Goal: Task Accomplishment & Management: Manage account settings

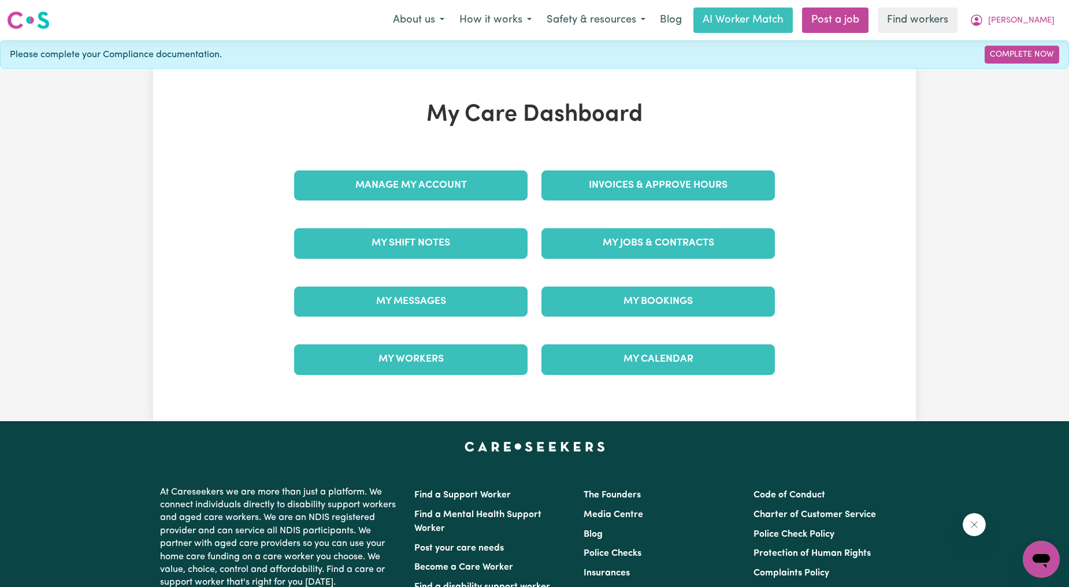
click at [601, 168] on div "Invoices & Approve Hours" at bounding box center [657, 186] width 247 height 58
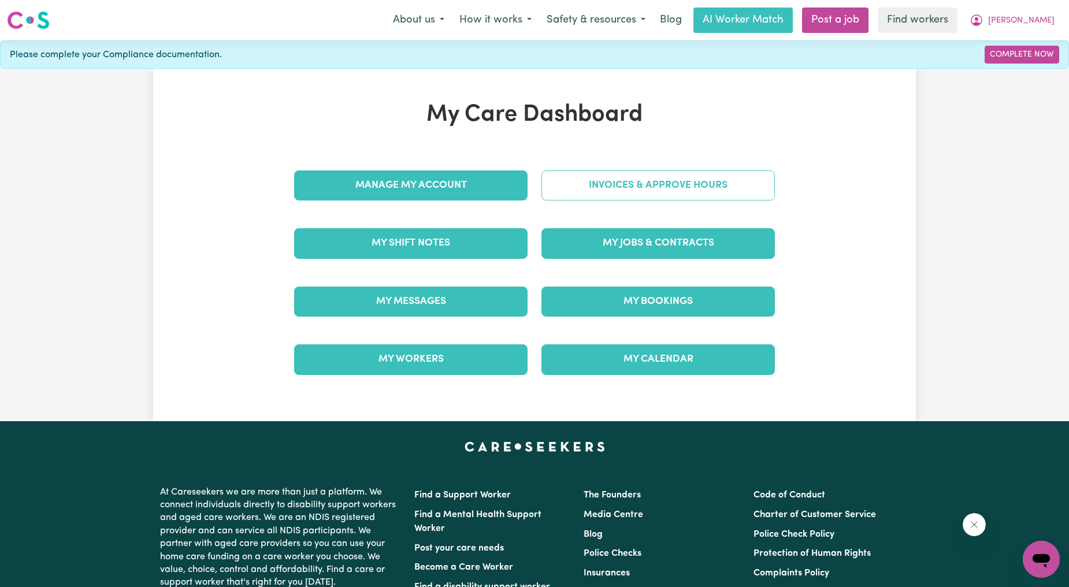
click at [593, 187] on link "Invoices & Approve Hours" at bounding box center [657, 185] width 233 height 30
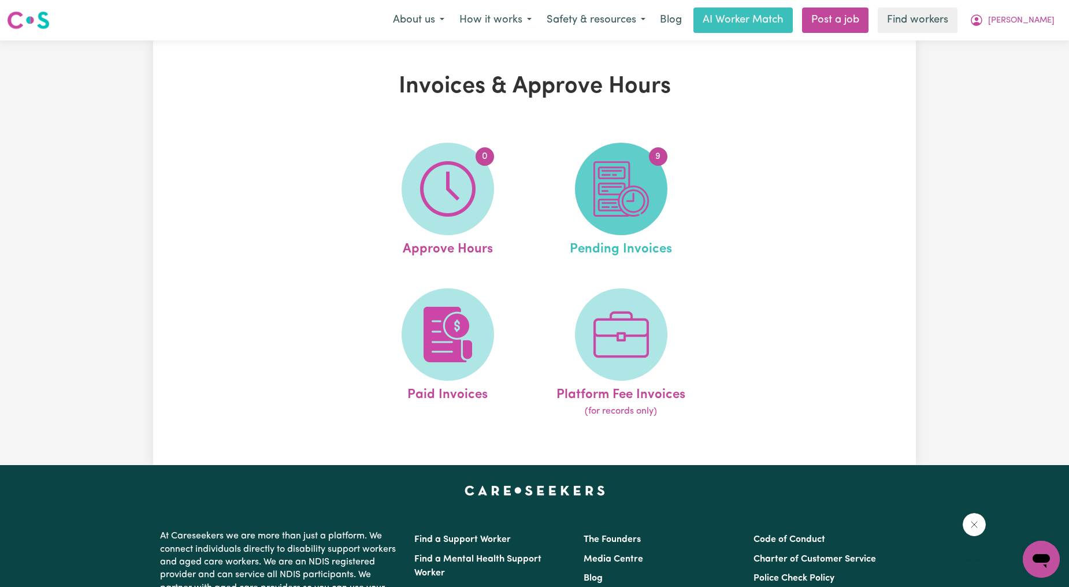
click at [581, 181] on span "9" at bounding box center [621, 189] width 92 height 92
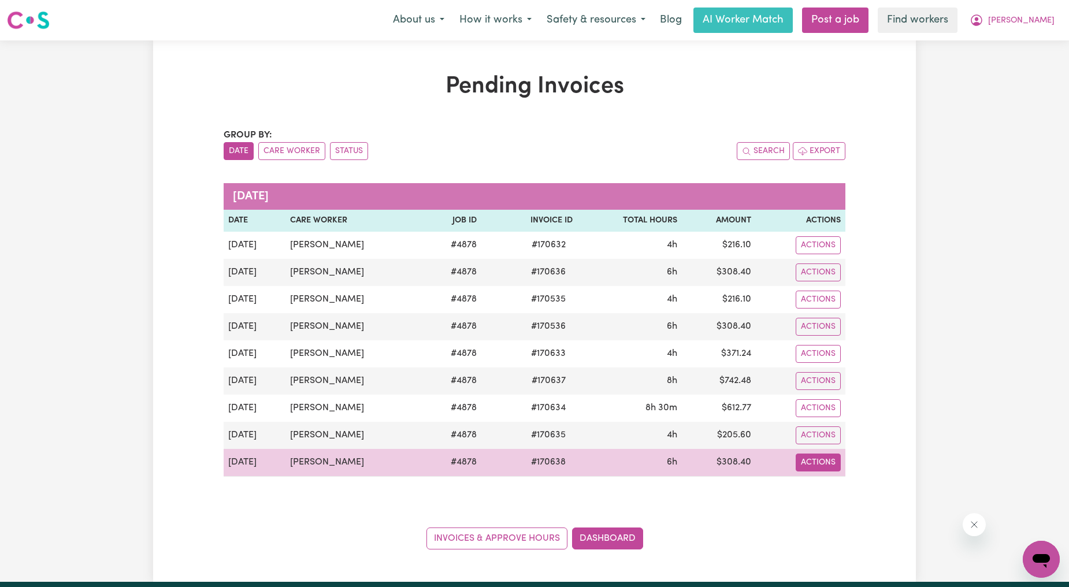
click at [827, 254] on button "Actions" at bounding box center [817, 245] width 45 height 18
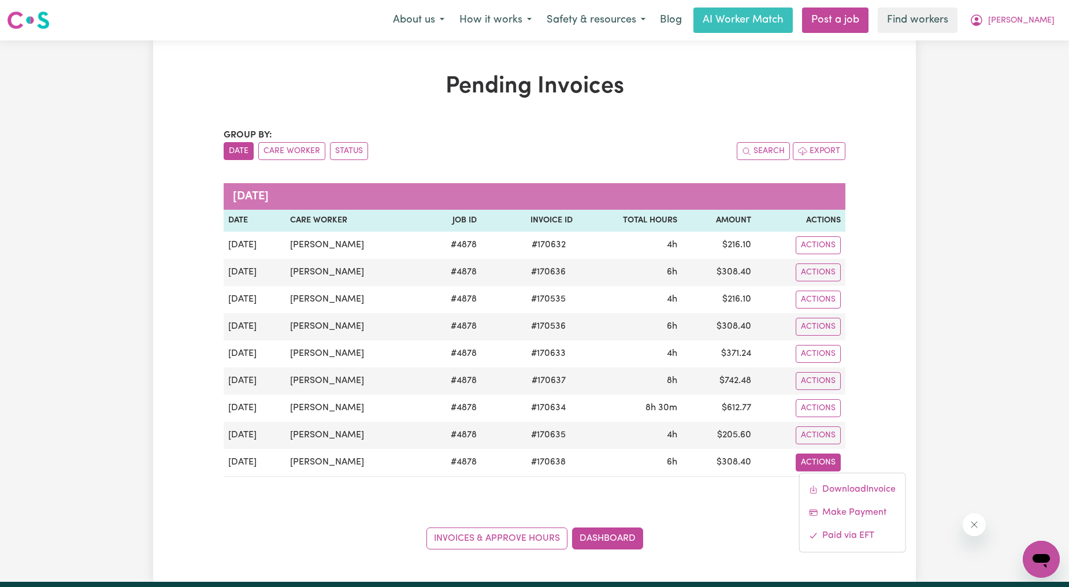
click at [990, 163] on div "Pending Invoices Group by: Date Care Worker Status Search Export [DATE] Date Ca…" at bounding box center [534, 310] width 1069 height 541
click at [982, 17] on icon "My Account" at bounding box center [976, 20] width 12 height 12
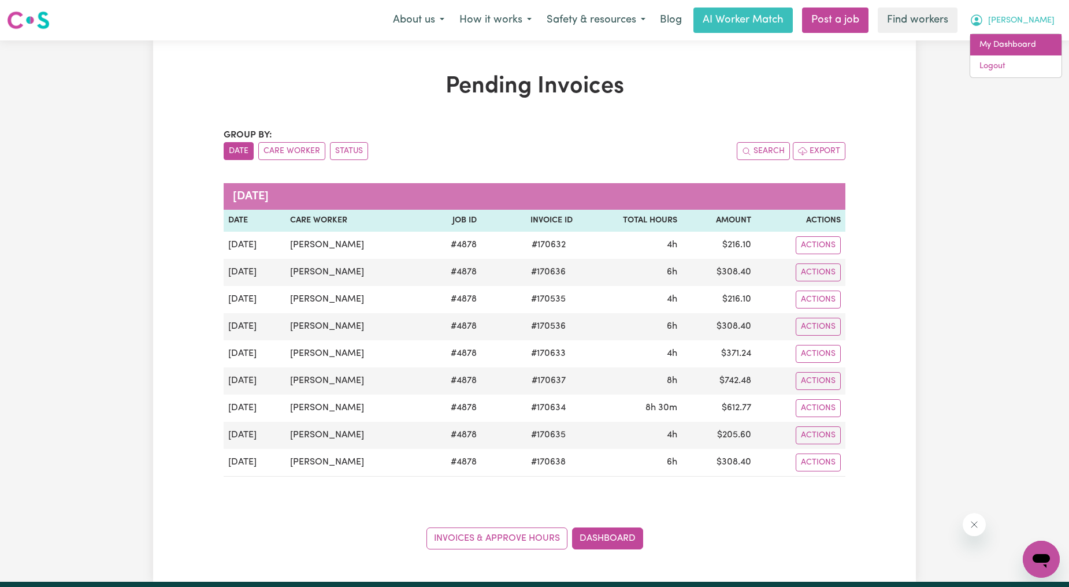
click at [1007, 35] on link "My Dashboard" at bounding box center [1015, 45] width 91 height 22
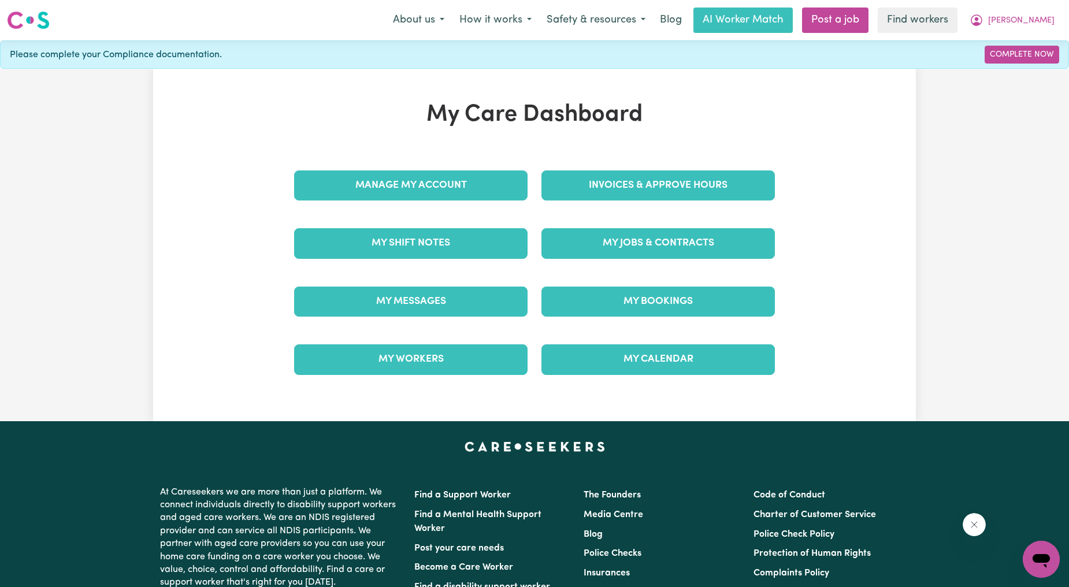
click at [499, 166] on div "Manage My Account" at bounding box center [410, 186] width 247 height 58
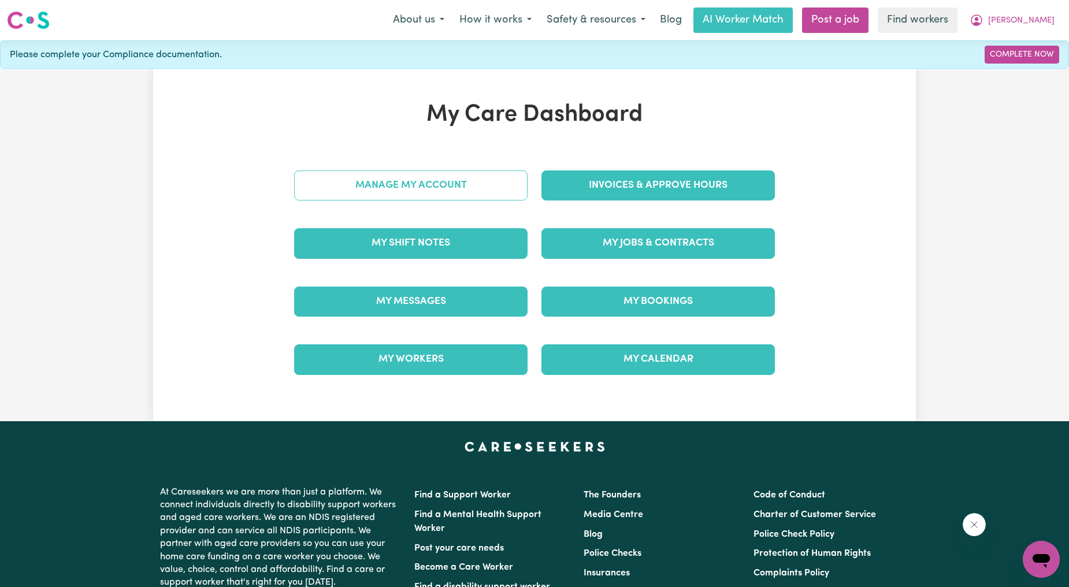
click at [488, 184] on link "Manage My Account" at bounding box center [410, 185] width 233 height 30
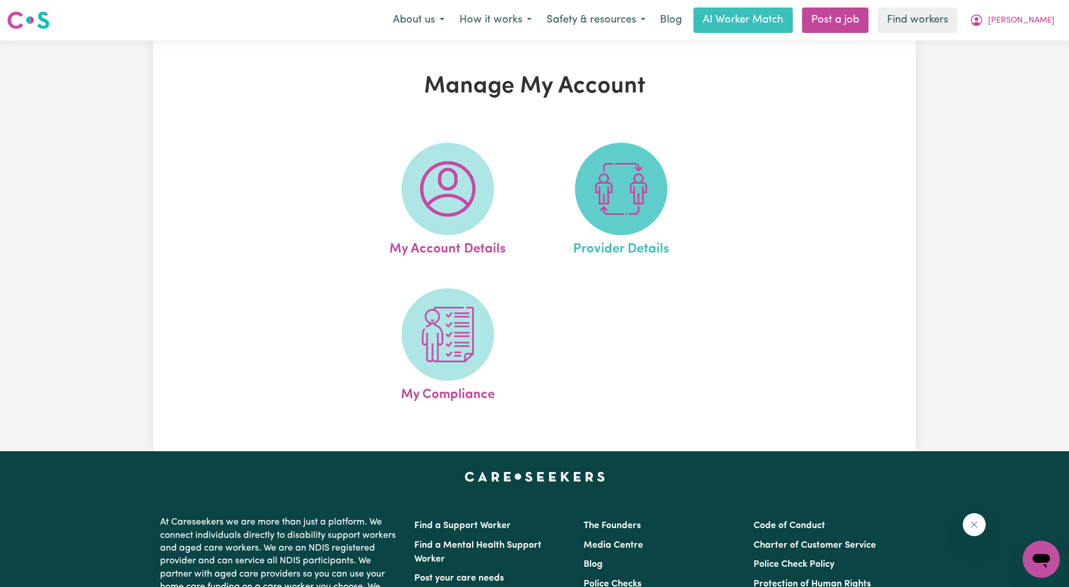
click at [634, 200] on img at bounding box center [620, 188] width 55 height 55
select select "NDIS_FUNDING_AGENCY_MANAGED"
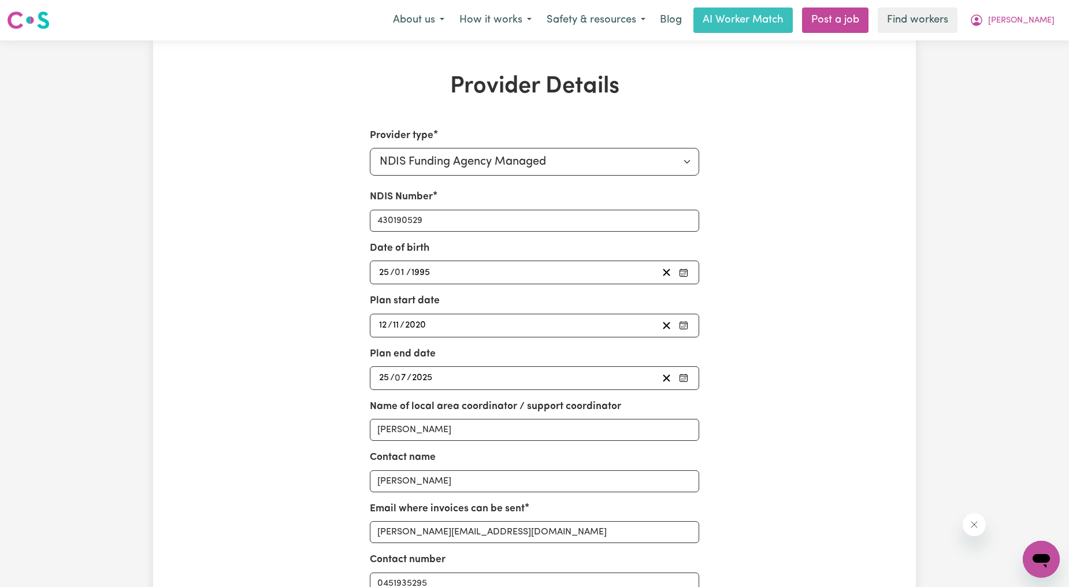
click at [819, 155] on div "Provider Details Provider type Select your provider type... Privately Aged Care…" at bounding box center [534, 391] width 762 height 637
click at [1013, 16] on button "[PERSON_NAME]" at bounding box center [1012, 20] width 100 height 24
click at [1003, 40] on link "My Dashboard" at bounding box center [1015, 45] width 91 height 22
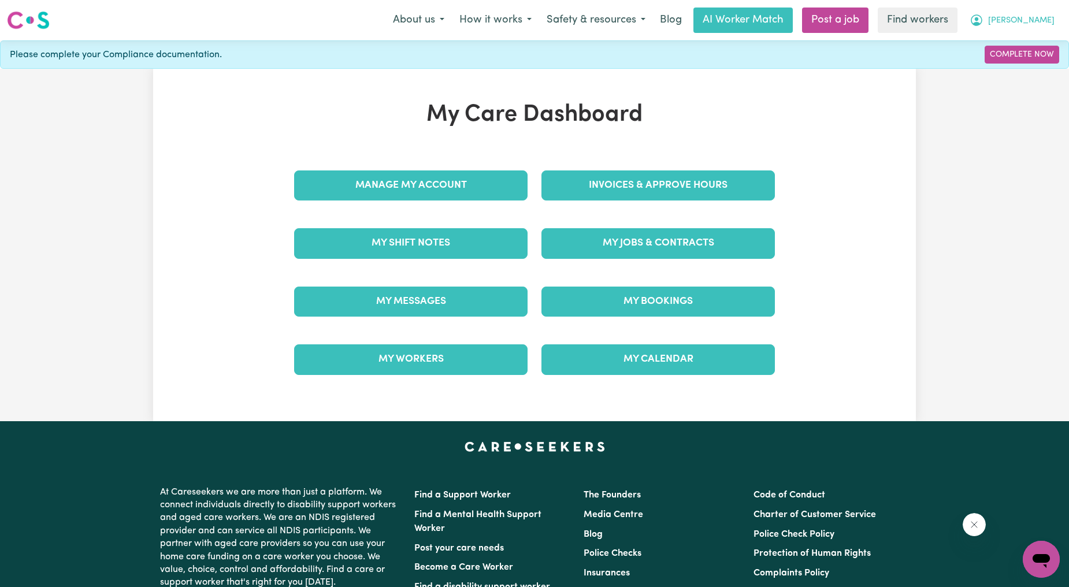
click at [1054, 9] on button "[PERSON_NAME]" at bounding box center [1012, 20] width 100 height 24
click at [1018, 65] on link "Logout" at bounding box center [1015, 66] width 91 height 22
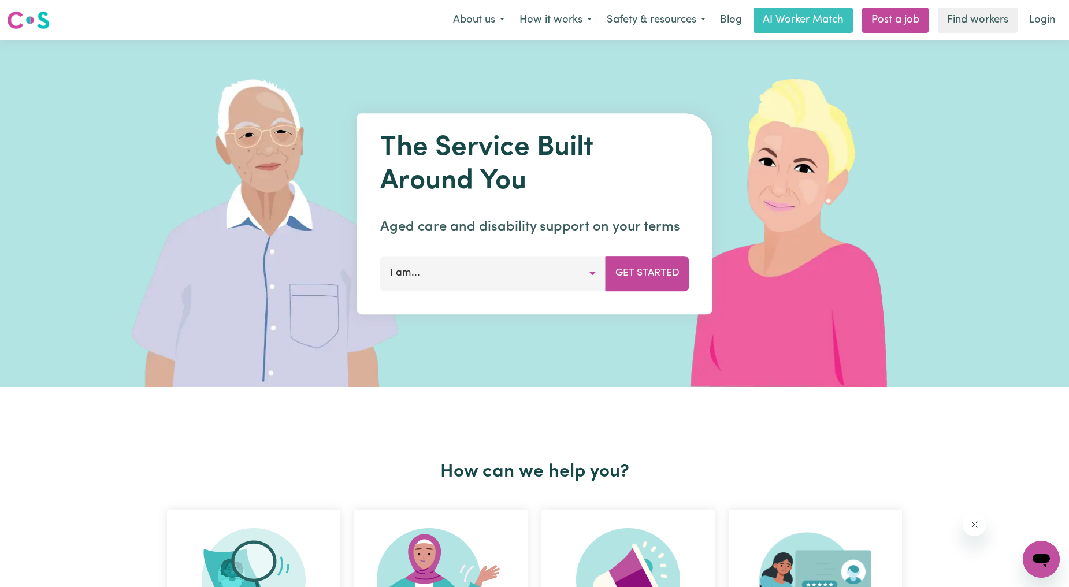
click at [1050, 31] on link "Login" at bounding box center [1042, 20] width 40 height 25
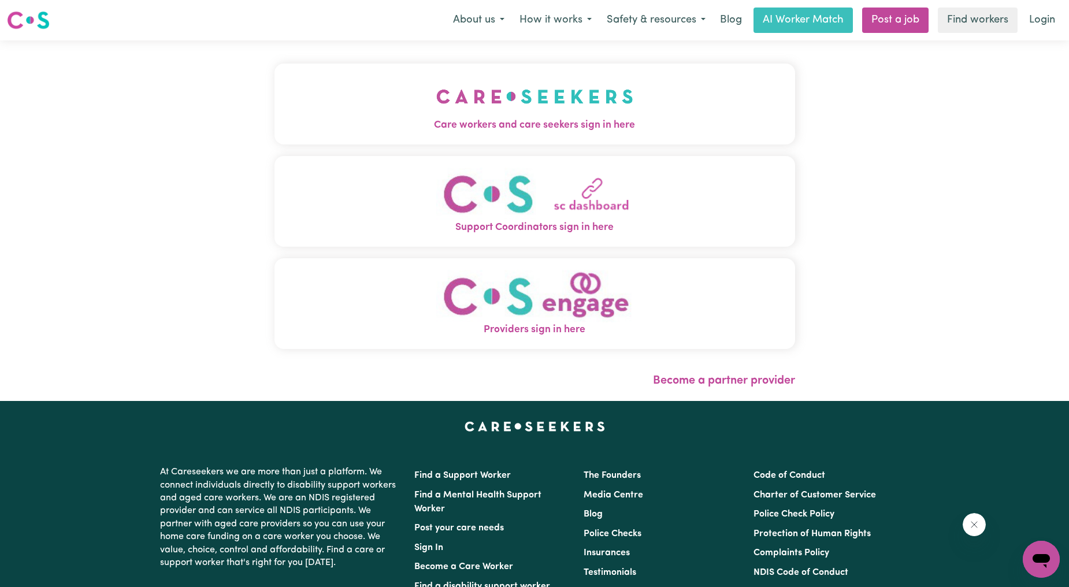
click at [436, 80] on img "Care workers and care seekers sign in here" at bounding box center [534, 96] width 197 height 43
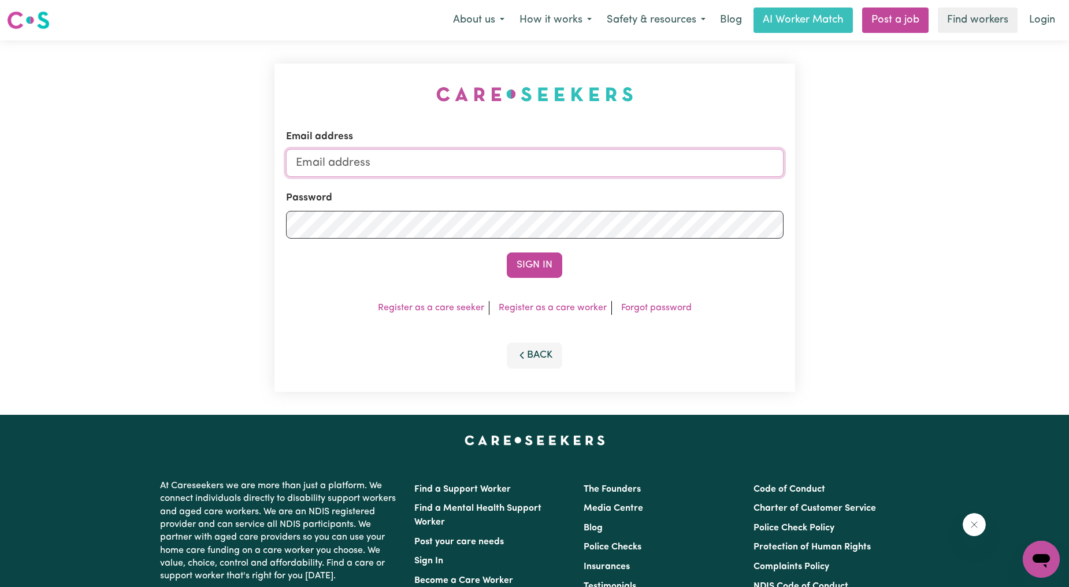
click at [455, 170] on input "Email address" at bounding box center [534, 163] width 497 height 28
click at [457, 170] on input "[PERSON_NAME][EMAIL_ADDRESS][DOMAIN_NAME]" at bounding box center [534, 163] width 497 height 28
drag, startPoint x: 356, startPoint y: 158, endPoint x: 712, endPoint y: 180, distance: 356.5
click at [712, 181] on form "Email address [EMAIL_ADDRESS][PERSON_NAME][DOMAIN_NAME] Password Sign In" at bounding box center [534, 203] width 497 height 148
type input "[EMAIL_ADDRESS][PERSON_NAME][DOMAIN_NAME]"
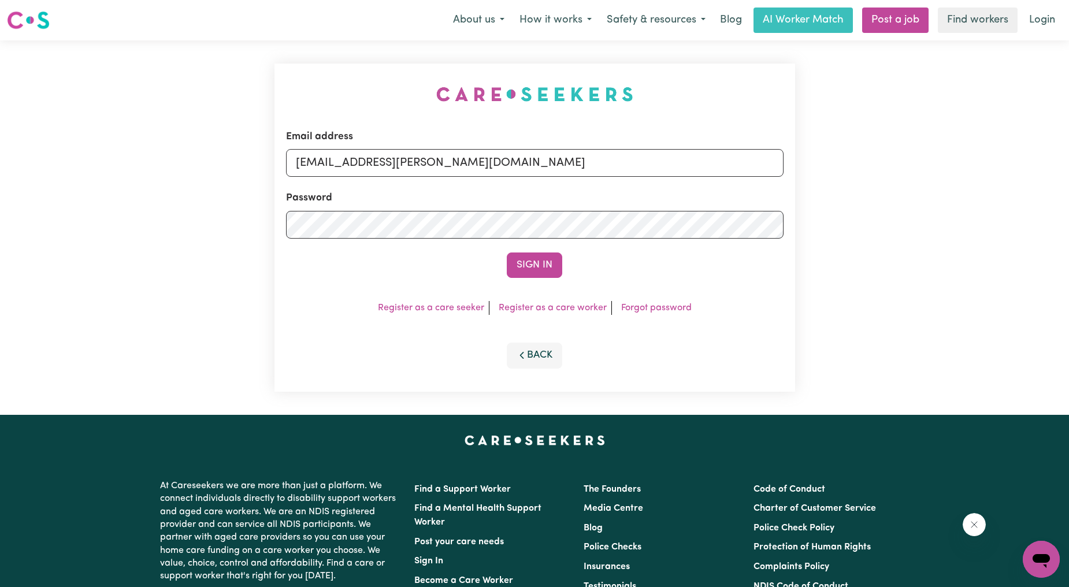
click at [515, 278] on div "Email address [EMAIL_ADDRESS][PERSON_NAME][DOMAIN_NAME] Password Sign In Regist…" at bounding box center [534, 228] width 520 height 328
click at [533, 263] on button "Sign In" at bounding box center [534, 264] width 55 height 25
